Goal: Check status: Check status

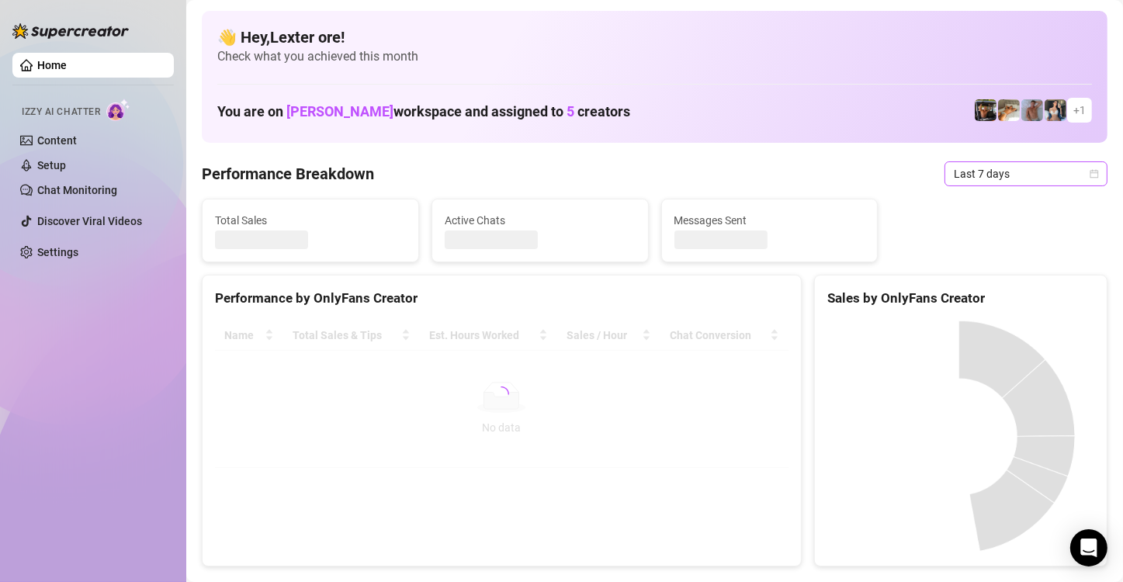
click at [1013, 174] on span "Last 7 days" at bounding box center [1026, 173] width 144 height 23
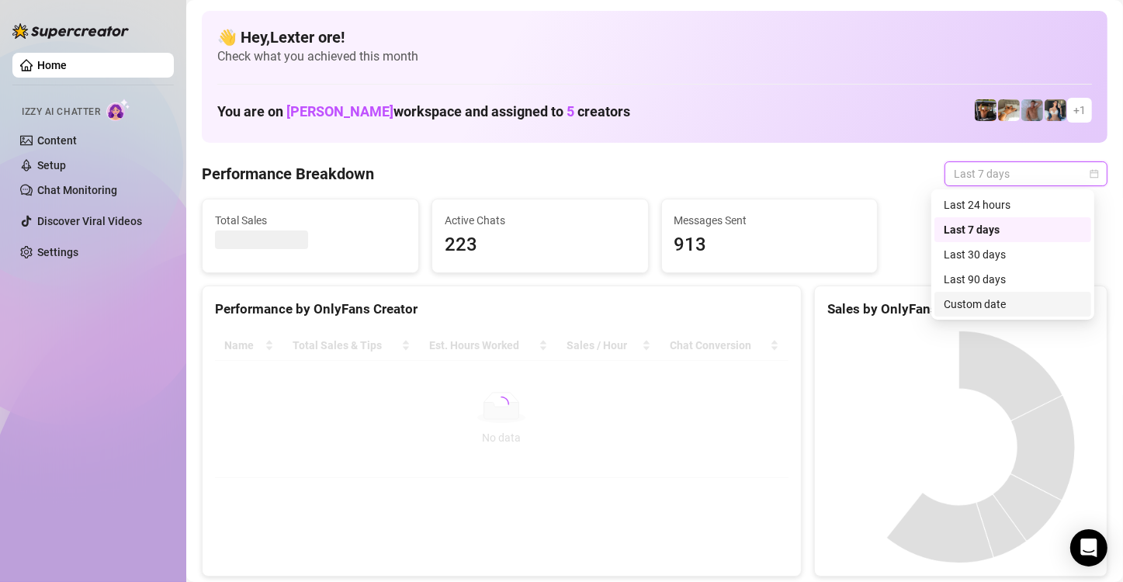
click at [978, 305] on div "Custom date" at bounding box center [1013, 304] width 138 height 17
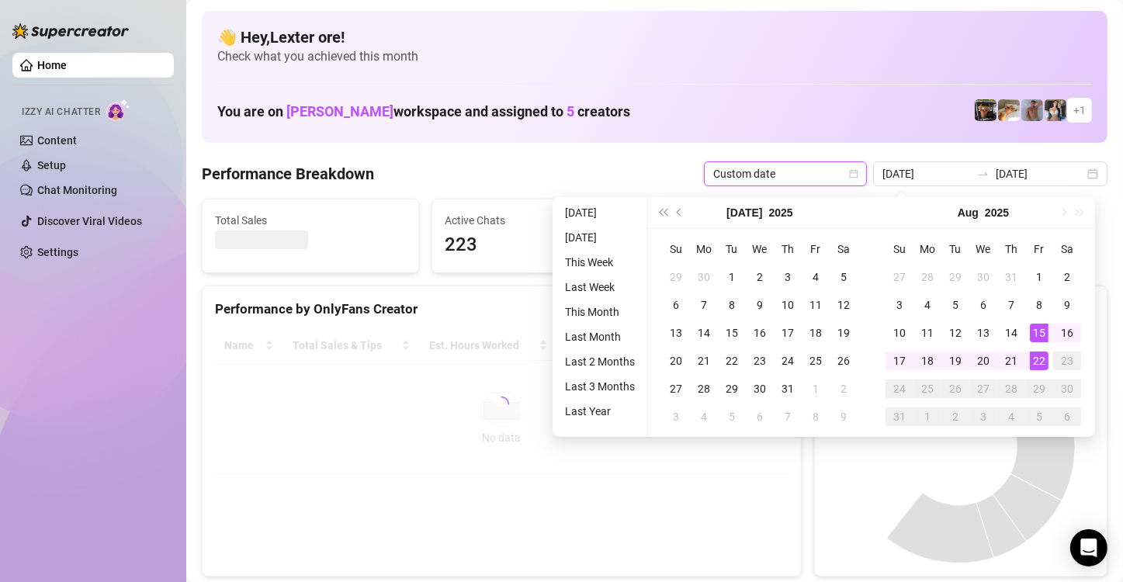
type input "[DATE]"
click at [1044, 363] on div "22" at bounding box center [1039, 361] width 19 height 19
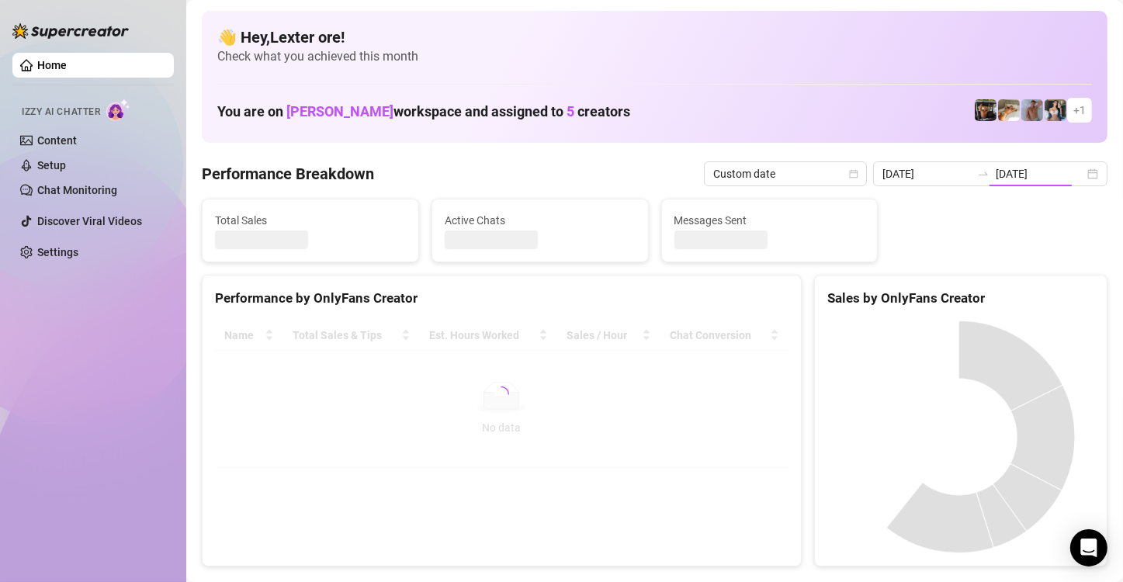
type input "[DATE]"
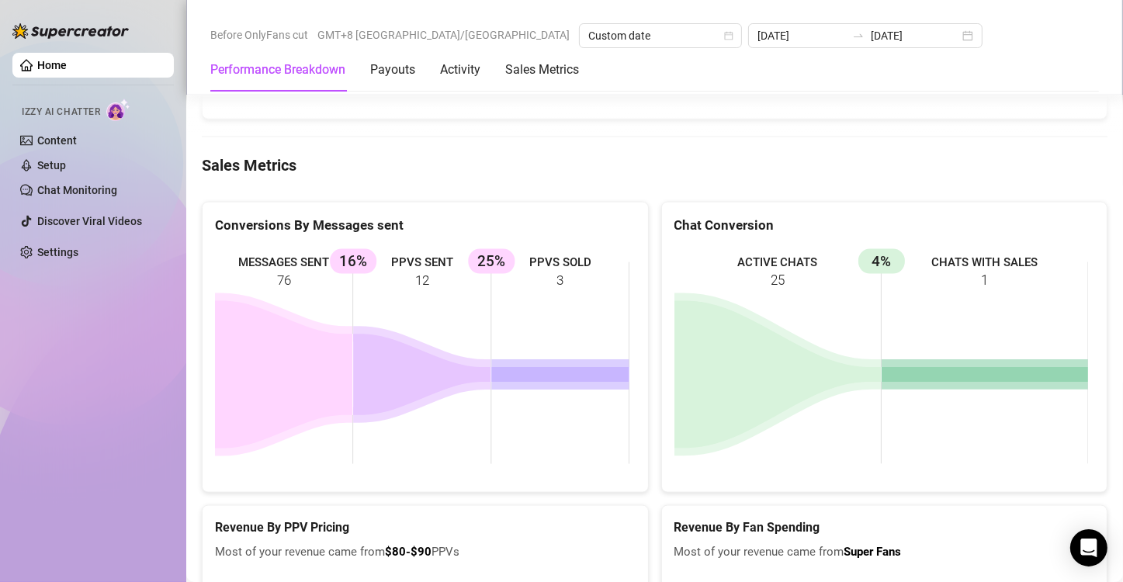
scroll to position [1979, 0]
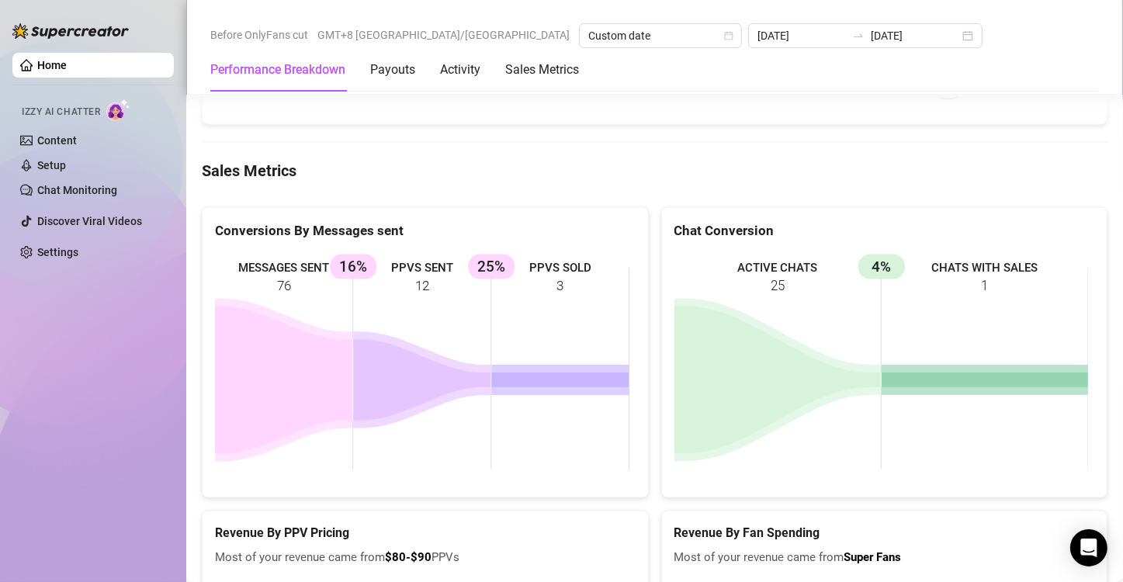
drag, startPoint x: 578, startPoint y: 278, endPoint x: 415, endPoint y: 279, distance: 163.8
click at [415, 279] on rect at bounding box center [422, 368] width 415 height 233
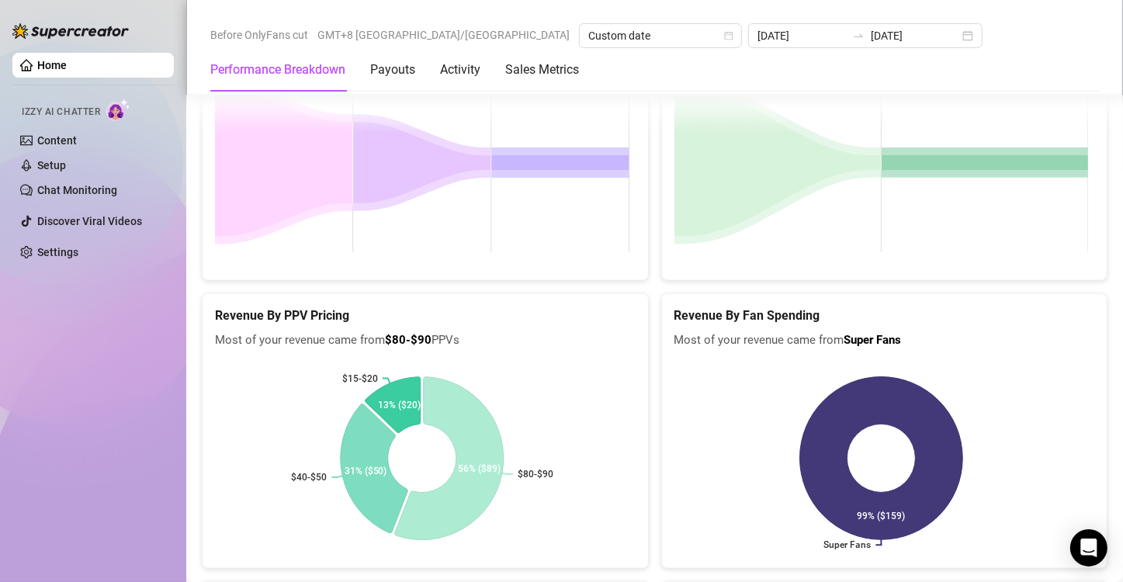
scroll to position [2212, 0]
